Goal: Task Accomplishment & Management: Use online tool/utility

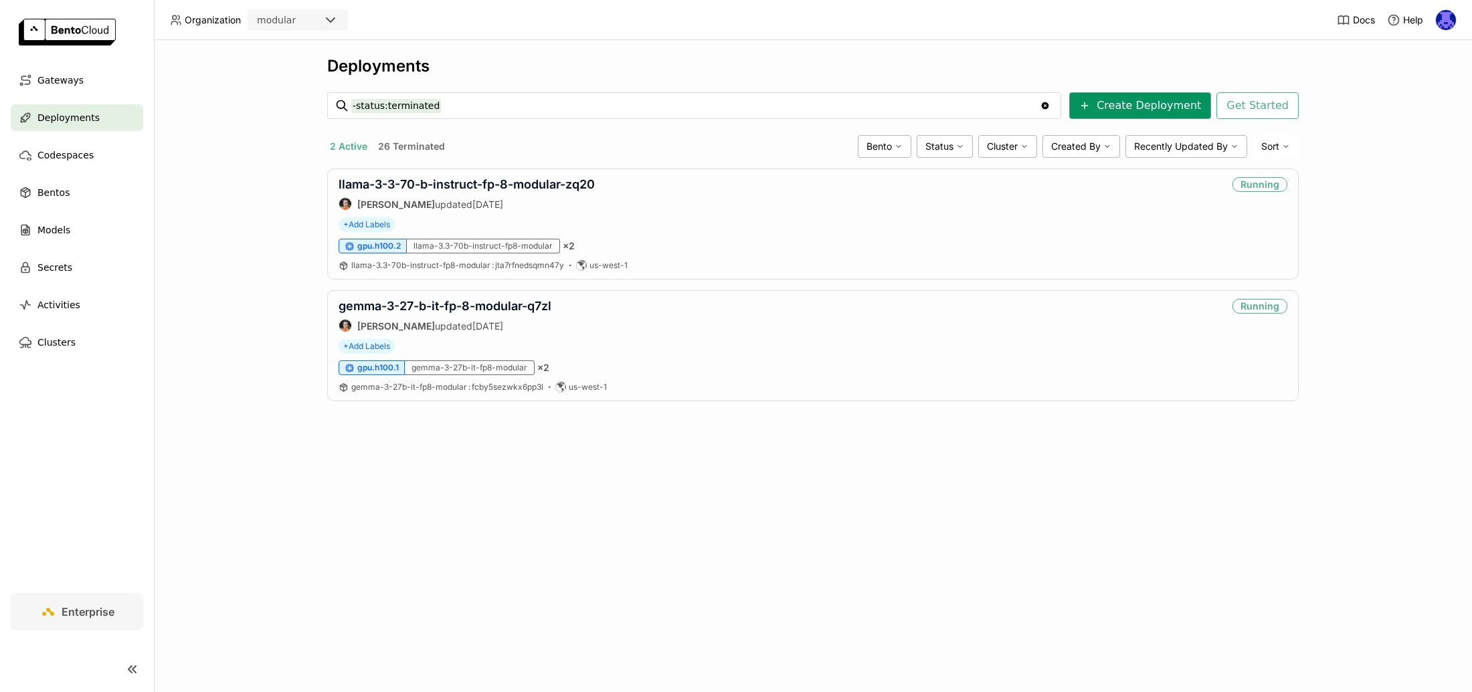
click at [1126, 105] on button "Create Deployment" at bounding box center [1140, 105] width 142 height 27
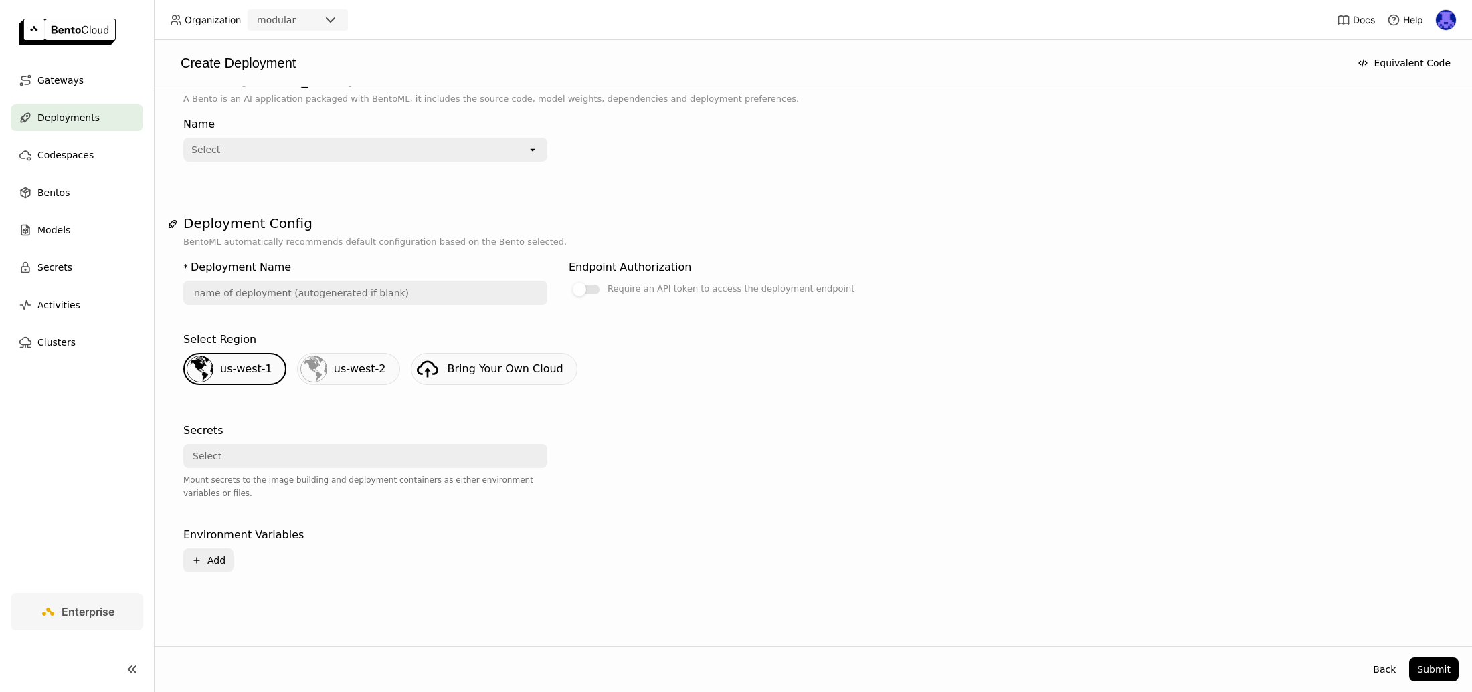
scroll to position [29, 0]
click at [301, 124] on div "Name" at bounding box center [365, 122] width 364 height 16
click at [306, 133] on div "Name Select open" at bounding box center [365, 134] width 364 height 51
click at [327, 145] on div "Select" at bounding box center [356, 147] width 342 height 21
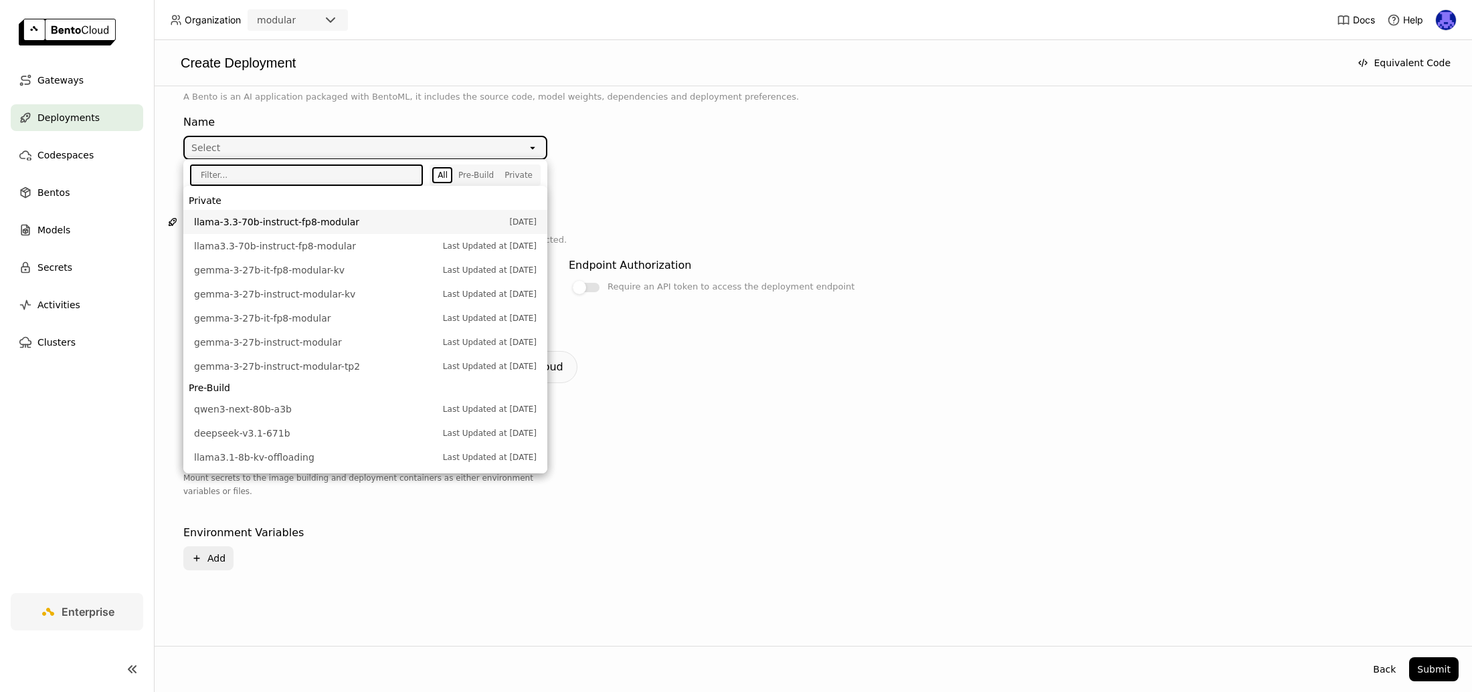
click at [311, 221] on span "llama-3.3-70b-instruct-fp8-modular" at bounding box center [348, 221] width 308 height 13
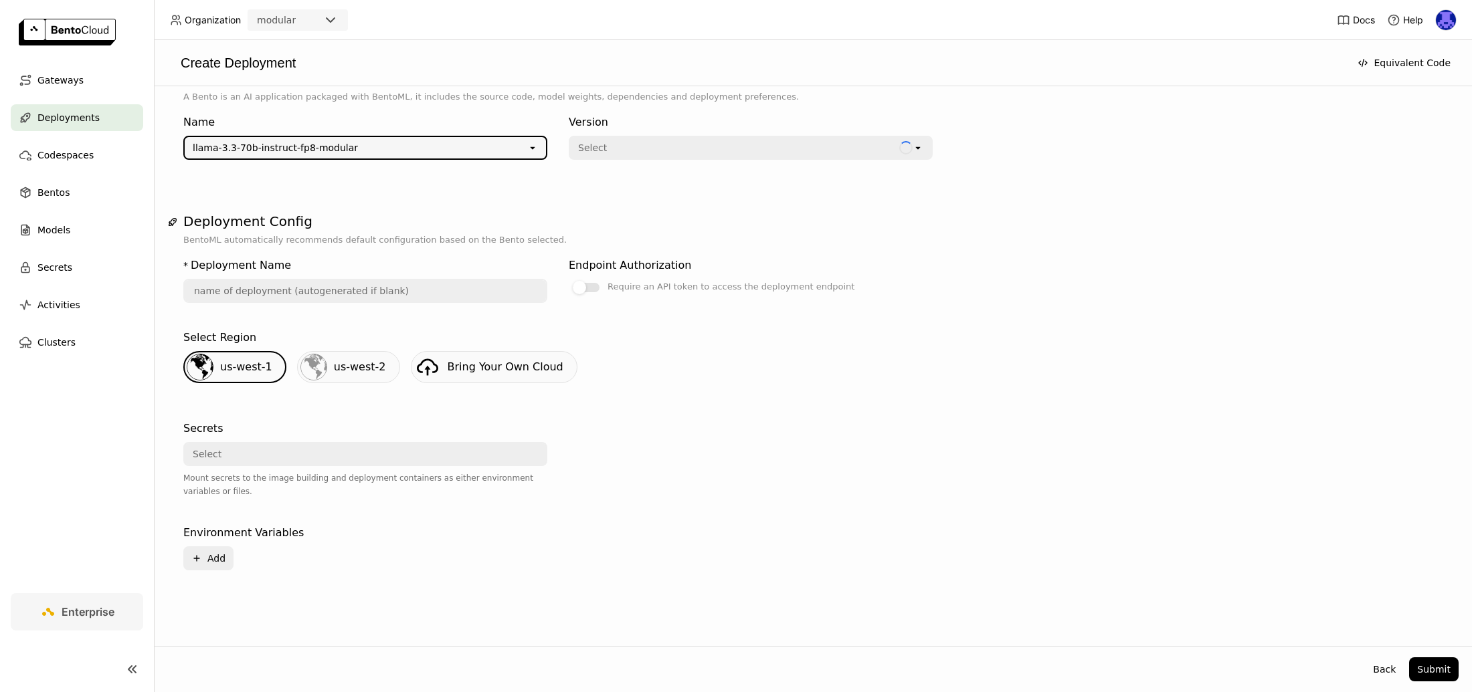
type input "llama-3-3-70-b-instruct-fp-8-modular-ifwg"
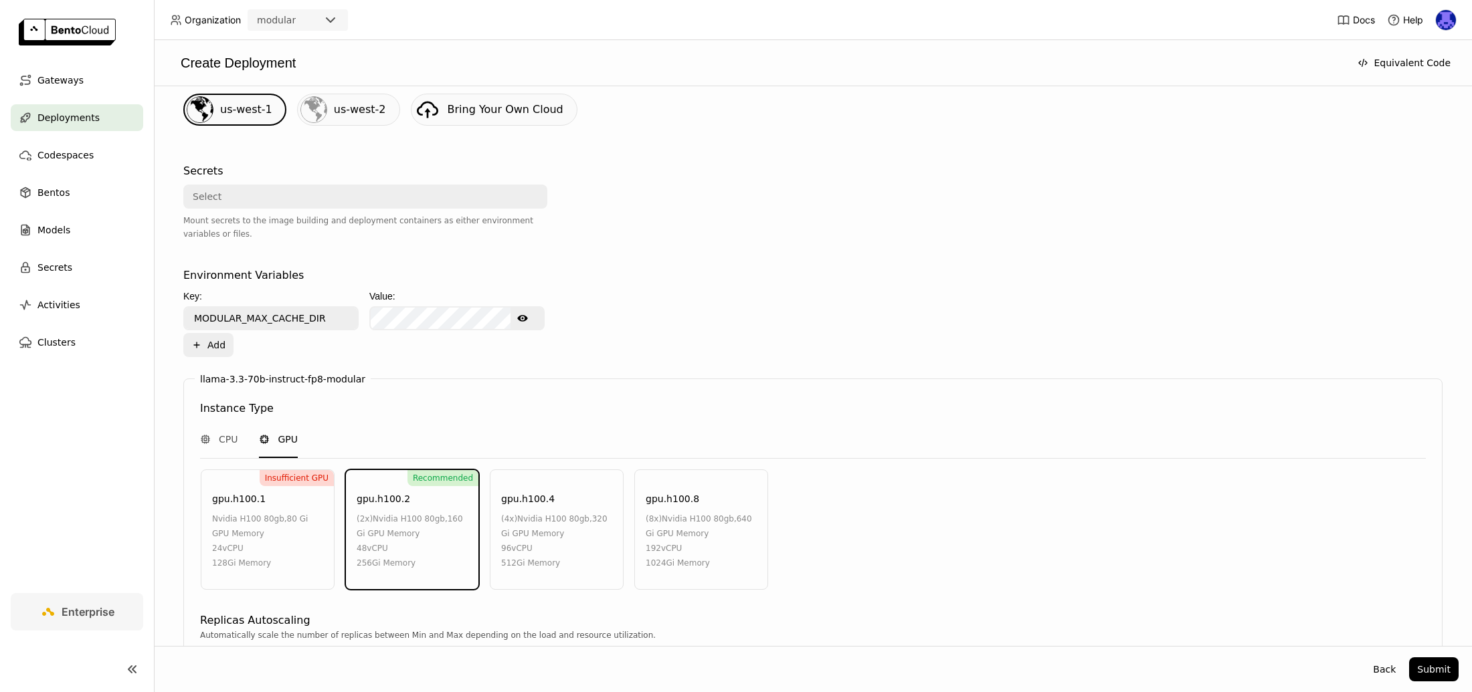
scroll to position [349, 0]
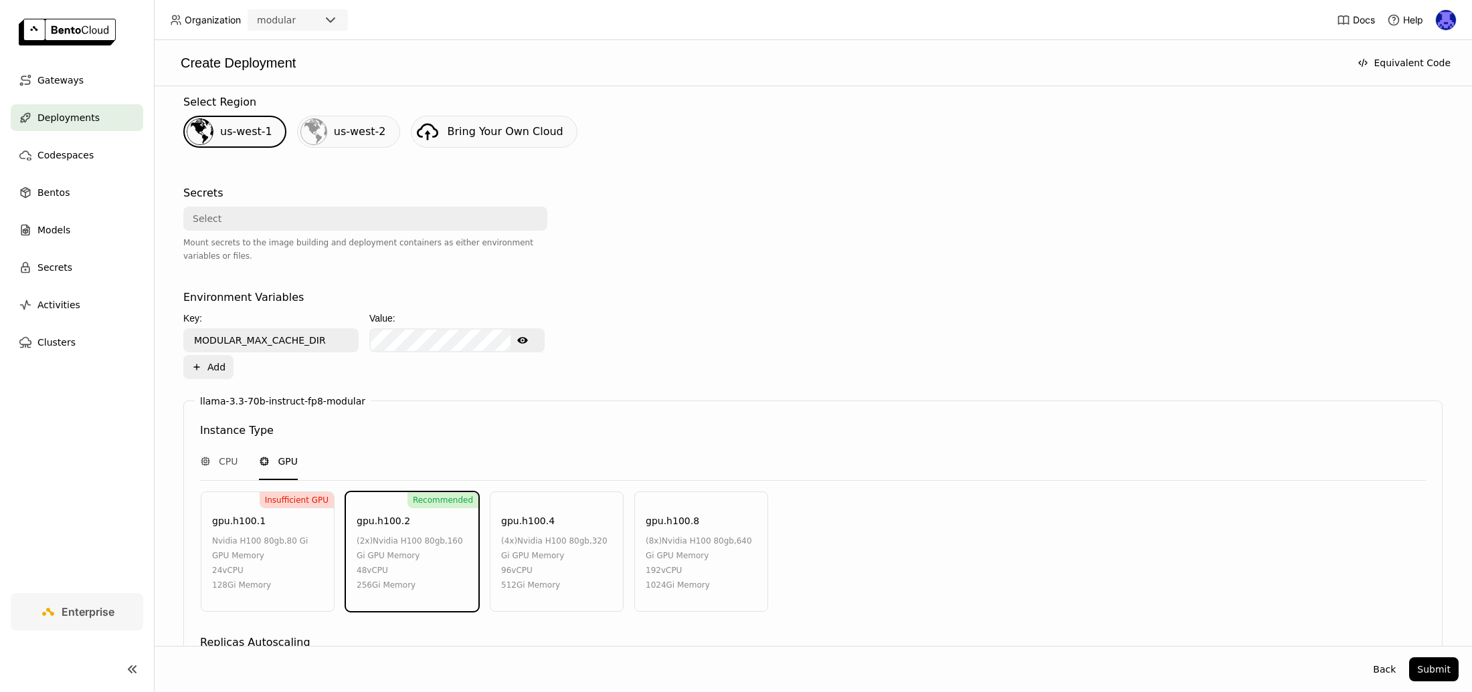
click at [482, 139] on link "Bring Your Own Cloud" at bounding box center [494, 132] width 167 height 32
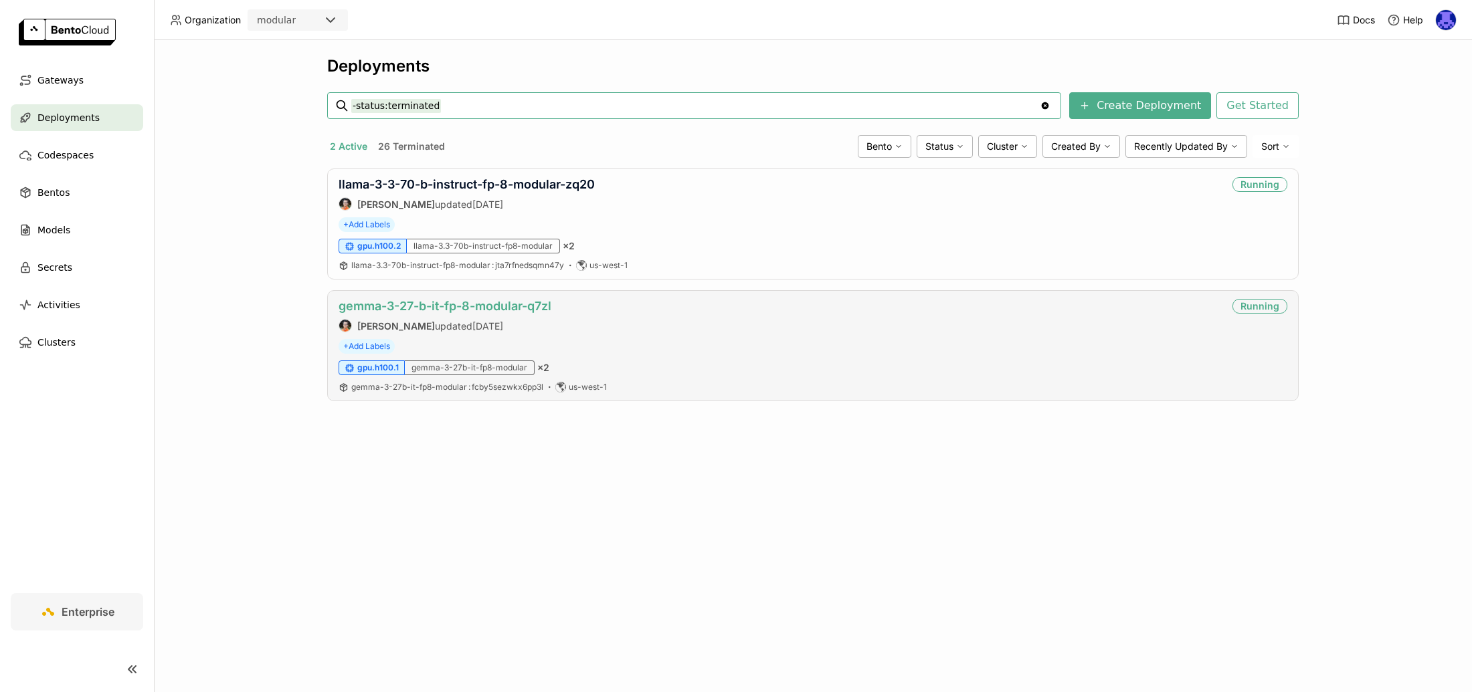
click at [413, 309] on link "gemma-3-27-b-it-fp-8-modular-q7zl" at bounding box center [444, 306] width 213 height 14
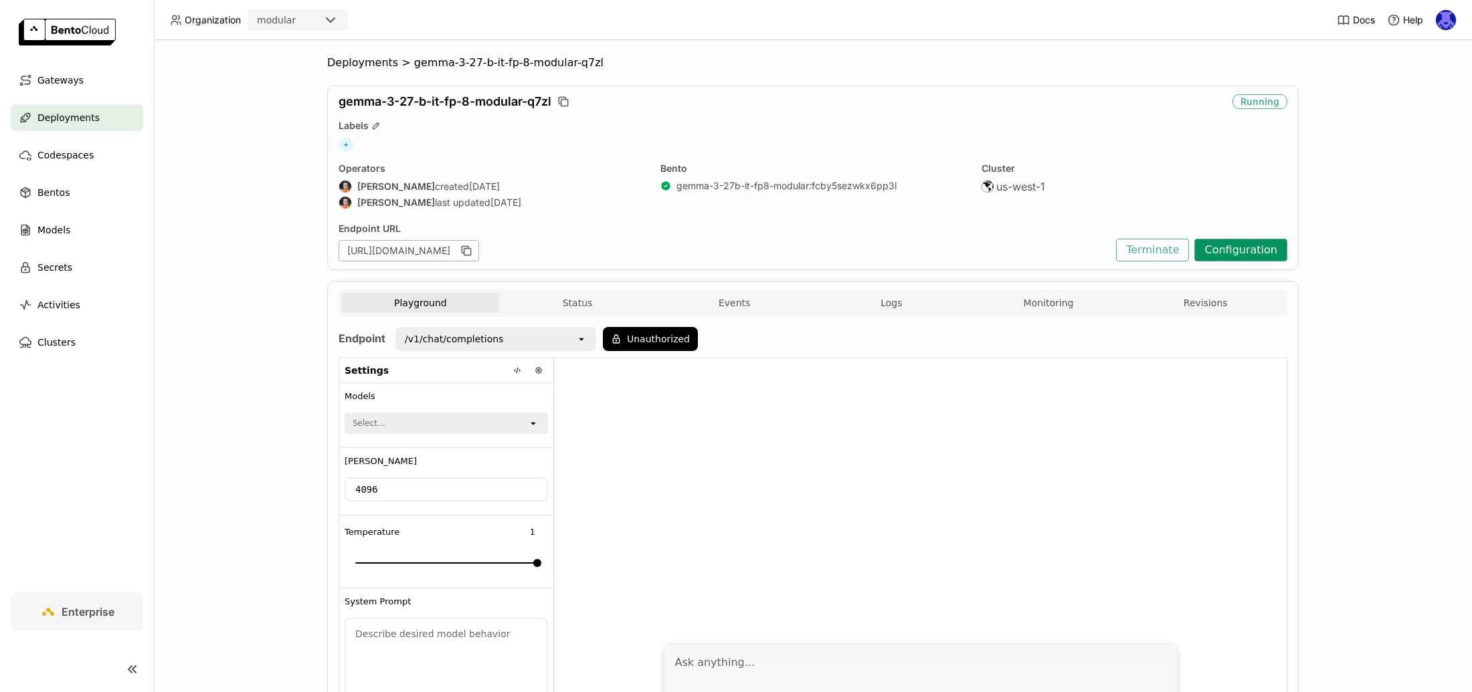
click at [1246, 254] on button "Configuration" at bounding box center [1240, 250] width 93 height 23
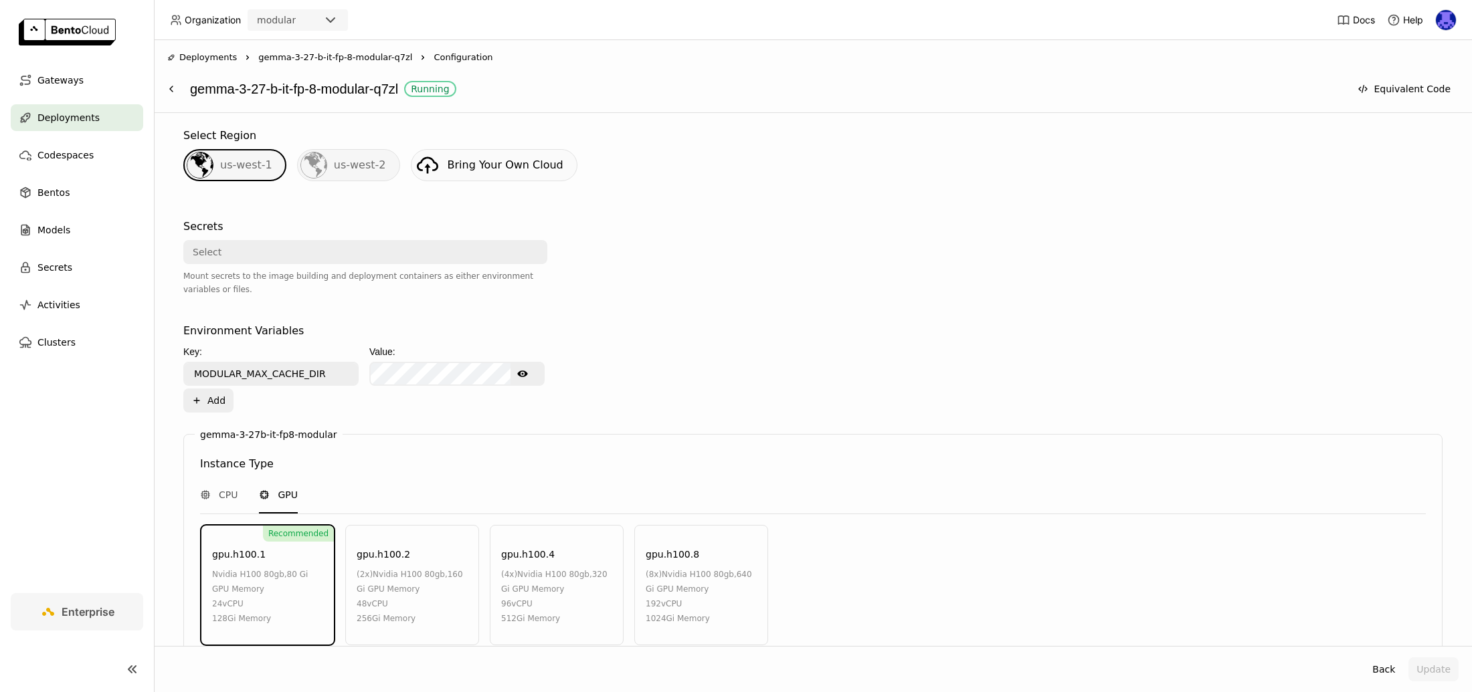
scroll to position [610, 0]
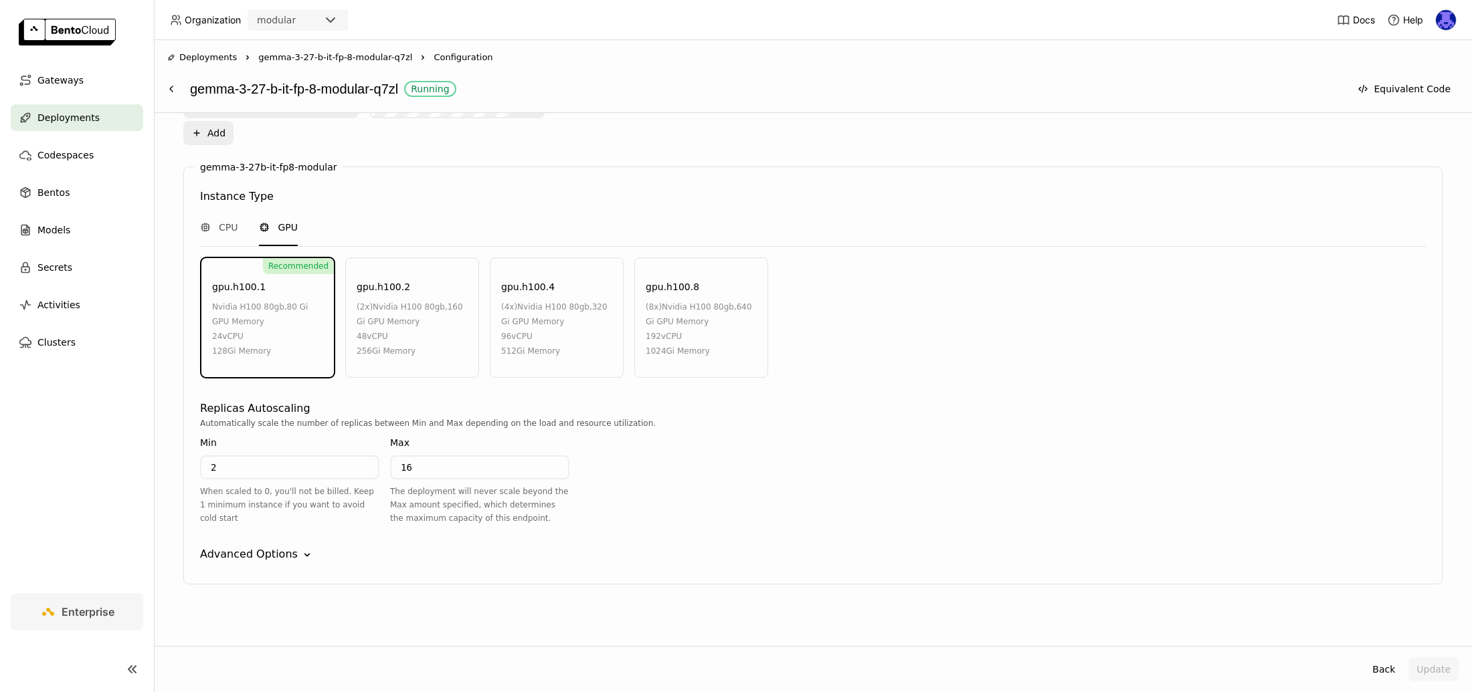
click at [276, 553] on div "Advanced Options" at bounding box center [249, 555] width 98 height 16
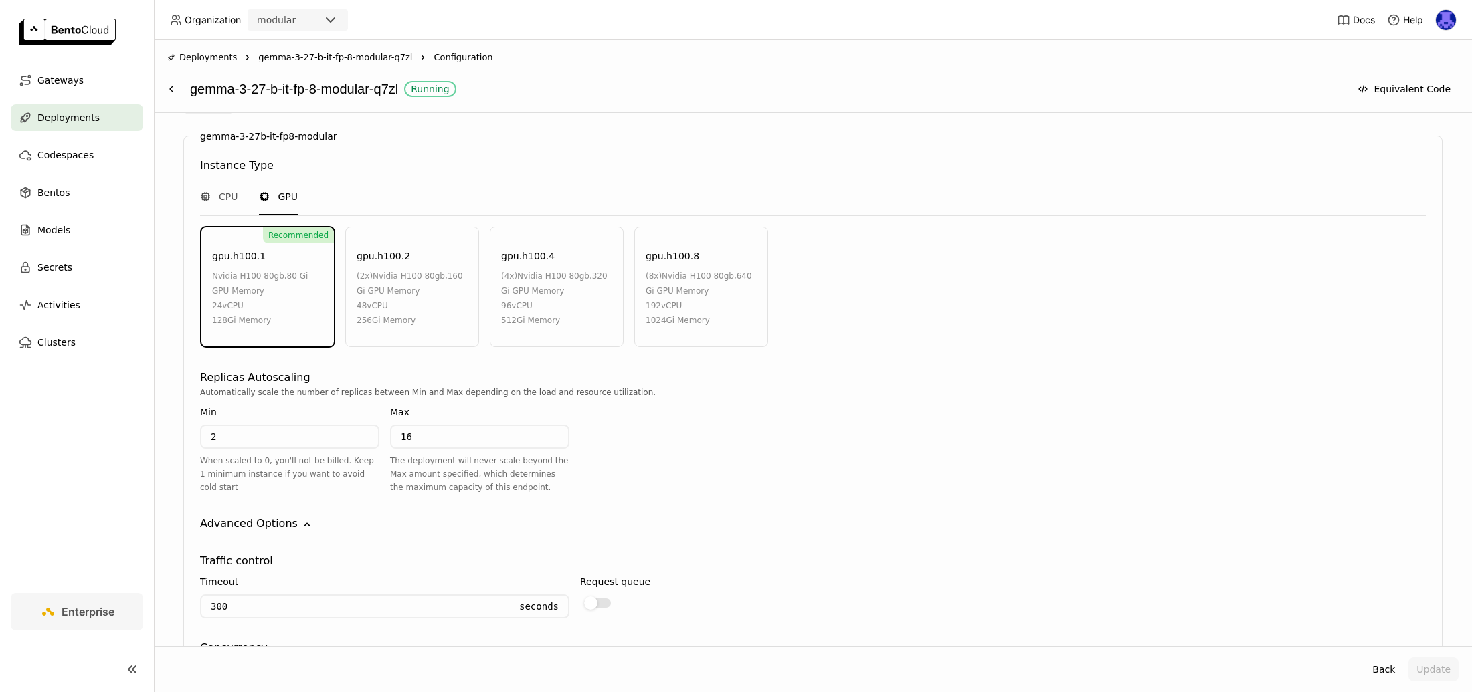
scroll to position [0, 0]
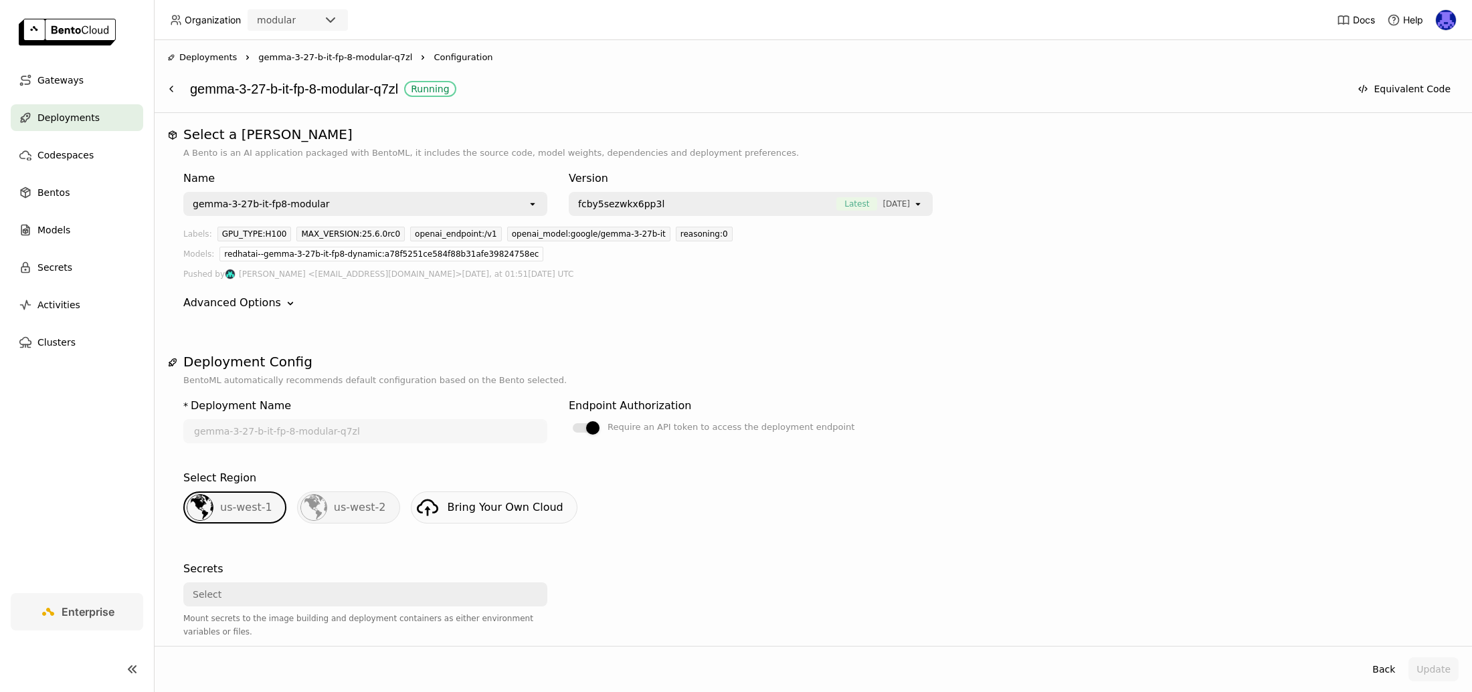
click at [357, 58] on span "gemma-3-27-b-it-fp-8-modular-q7zl" at bounding box center [335, 57] width 154 height 13
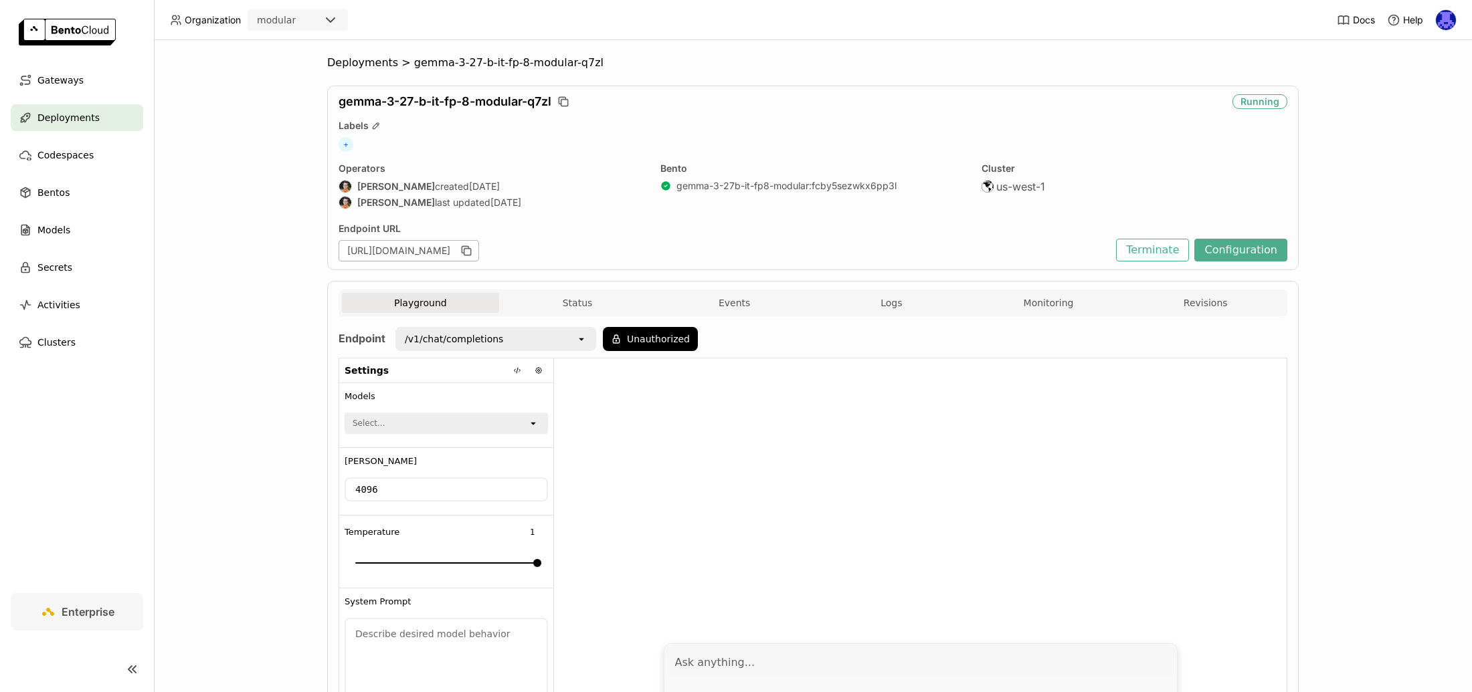
click at [351, 239] on div "Endpoint URL [URL][DOMAIN_NAME]" at bounding box center [723, 242] width 771 height 39
click at [471, 254] on icon "button" at bounding box center [467, 252] width 7 height 7
click at [473, 250] on icon "button" at bounding box center [466, 250] width 13 height 13
